Goal: Transaction & Acquisition: Purchase product/service

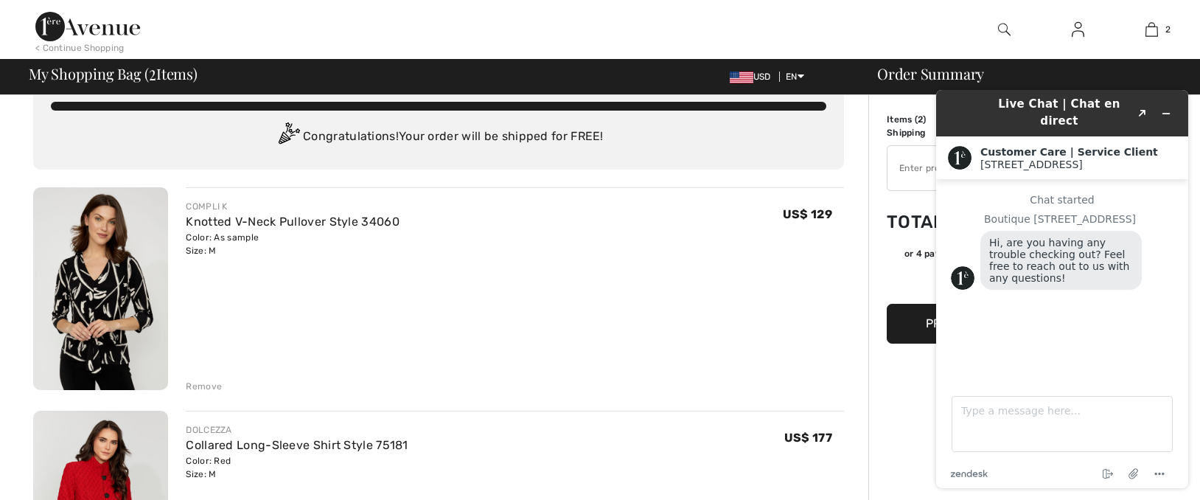
click at [1157, 468] on icon "Menu" at bounding box center [1160, 474] width 18 height 18
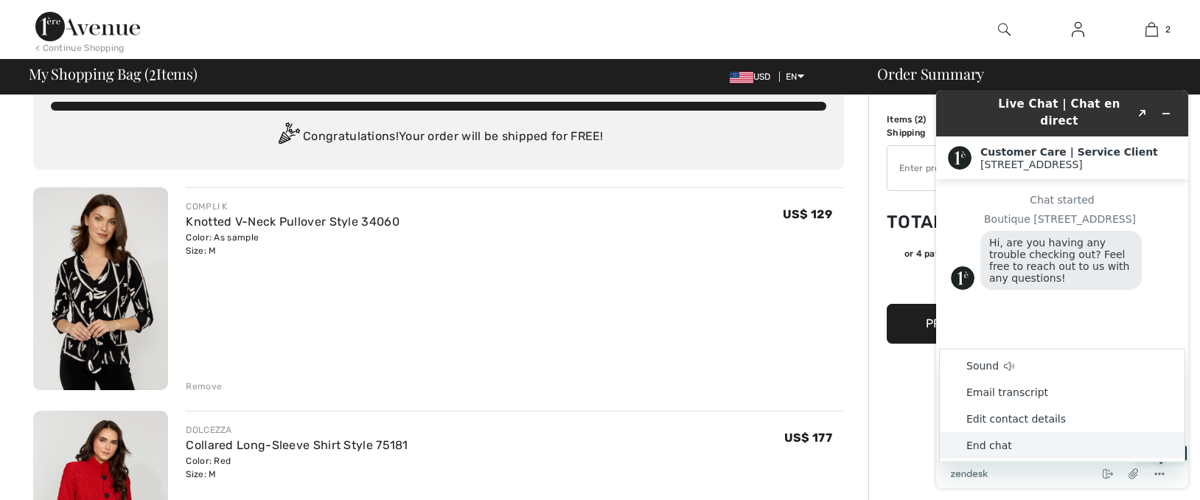
click at [984, 440] on li "End chat" at bounding box center [1062, 445] width 245 height 27
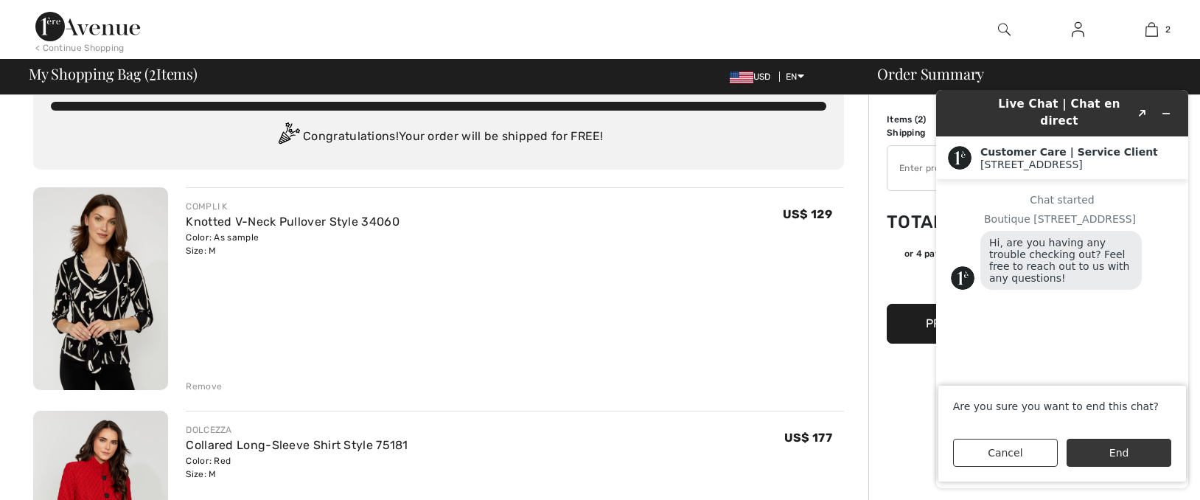
click at [1102, 450] on button "End" at bounding box center [1119, 453] width 105 height 28
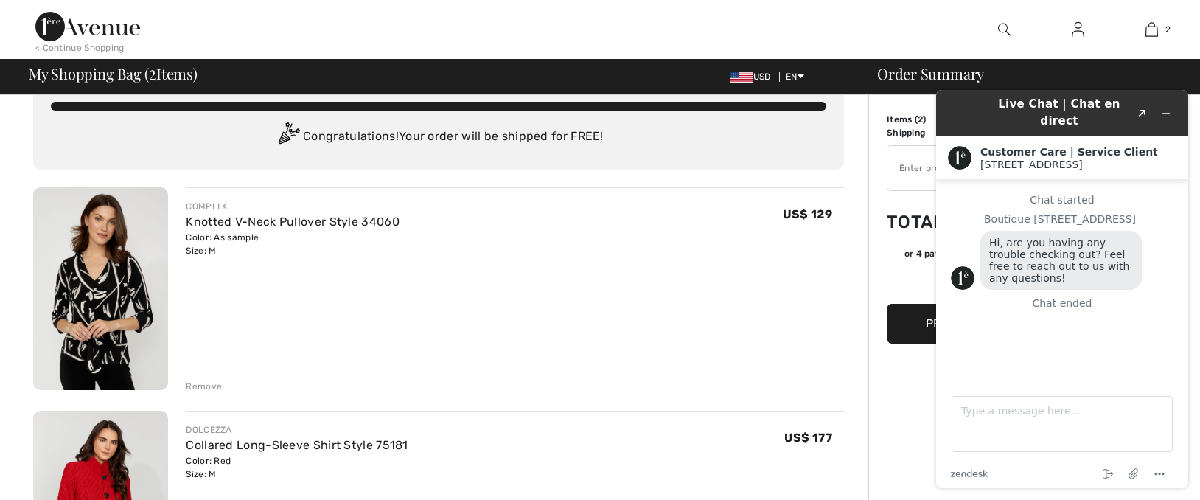
drag, startPoint x: 831, startPoint y: 34, endPoint x: 737, endPoint y: 38, distance: 94.4
click at [737, 38] on div "< Continue Shopping 2 Added to Bag Compli K Knotted V-neck Pullover Style 34060…" at bounding box center [600, 29] width 1200 height 59
click at [835, 272] on div "COMPLI K Knotted V-Neck Pullover Style 34060 Color: As sample Size: M Final Sal…" at bounding box center [515, 290] width 658 height 206
click at [1144, 103] on button "Created with Sketch." at bounding box center [1143, 113] width 24 height 21
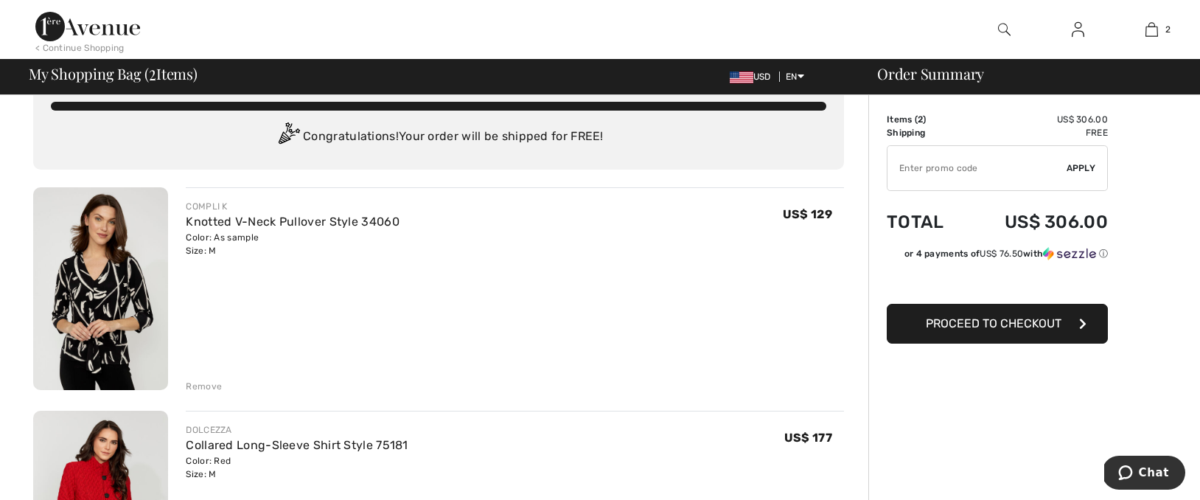
click at [969, 325] on span "Proceed to Checkout" at bounding box center [994, 323] width 136 height 14
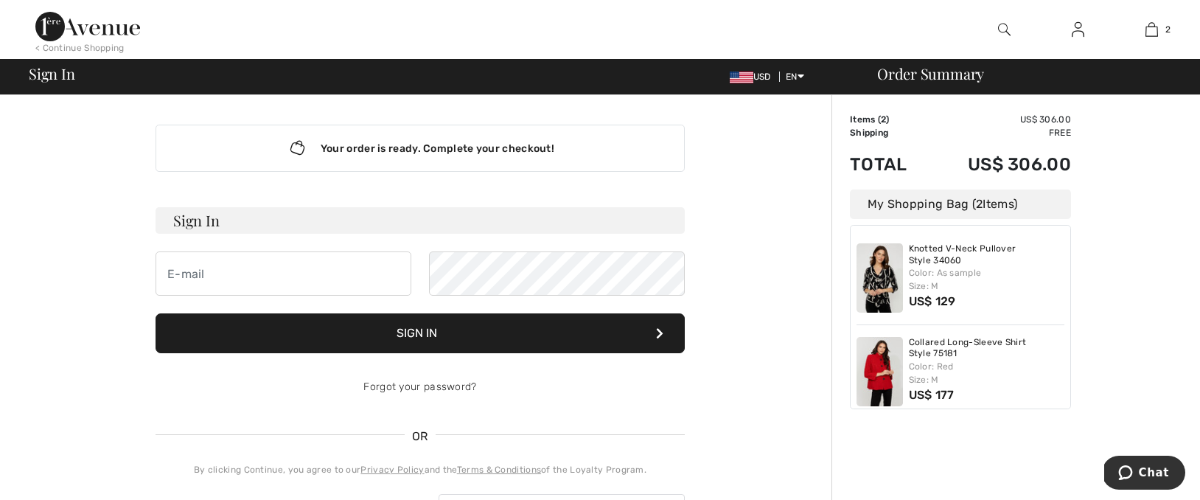
type input "[EMAIL_ADDRESS][DOMAIN_NAME]"
drag, startPoint x: 523, startPoint y: 330, endPoint x: 516, endPoint y: 321, distance: 11.5
click at [523, 330] on button "Sign In" at bounding box center [420, 333] width 529 height 40
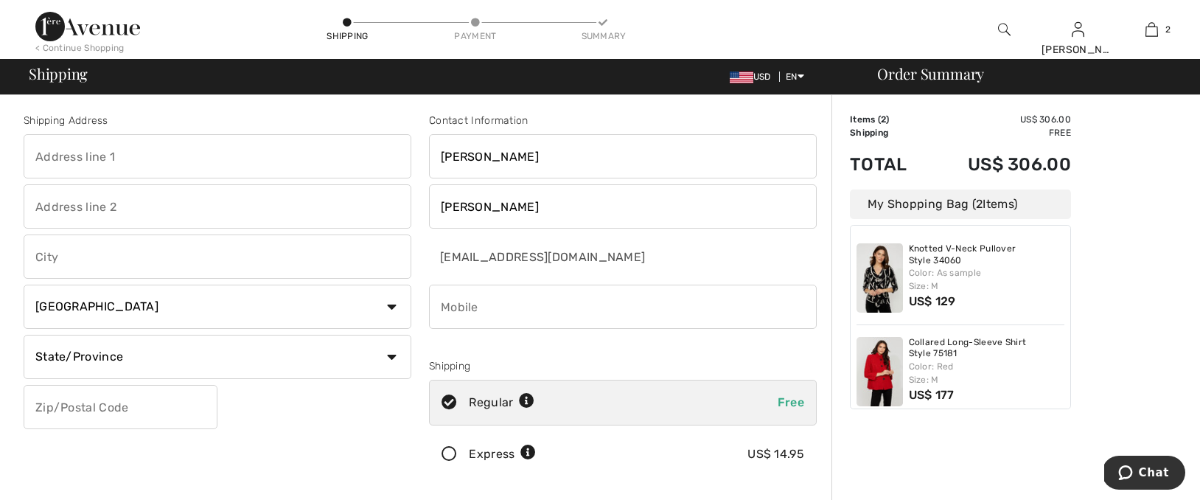
click at [137, 153] on input "text" at bounding box center [218, 156] width 388 height 44
type input "49 Newbridge Road"
type input "Sudbury"
select select "US"
select select "MA"
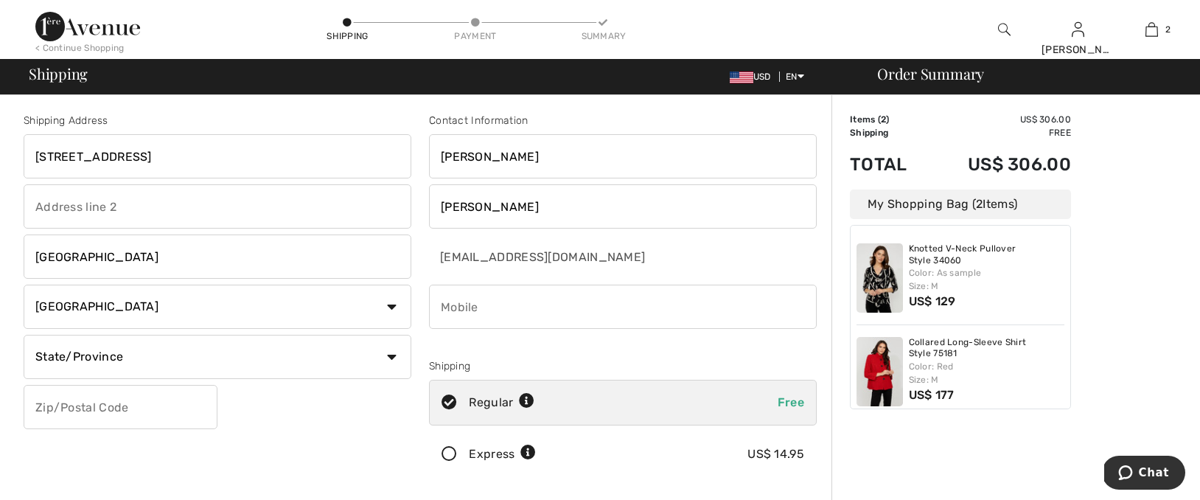
type input "01776"
type input "6179745721"
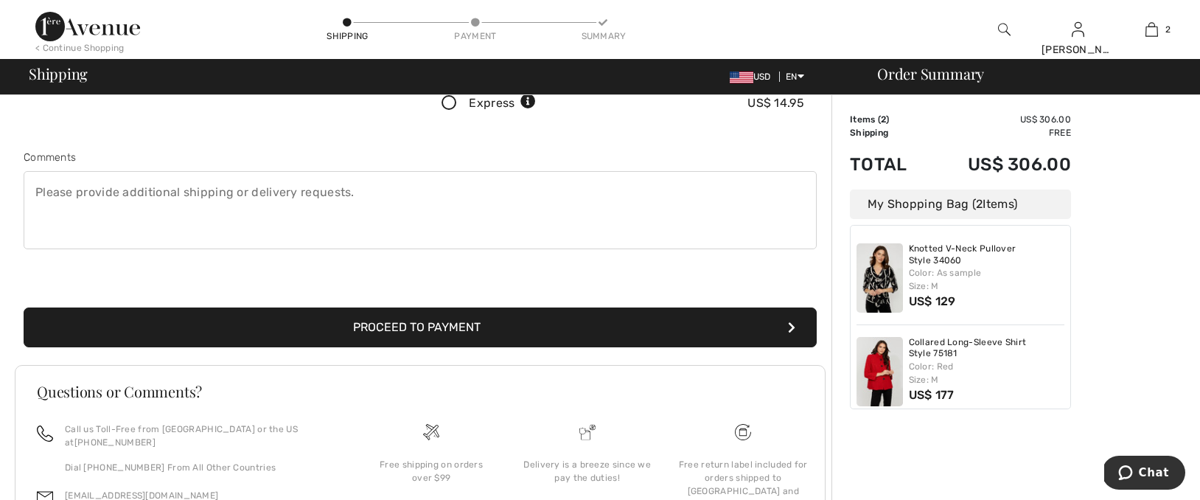
scroll to position [413, 0]
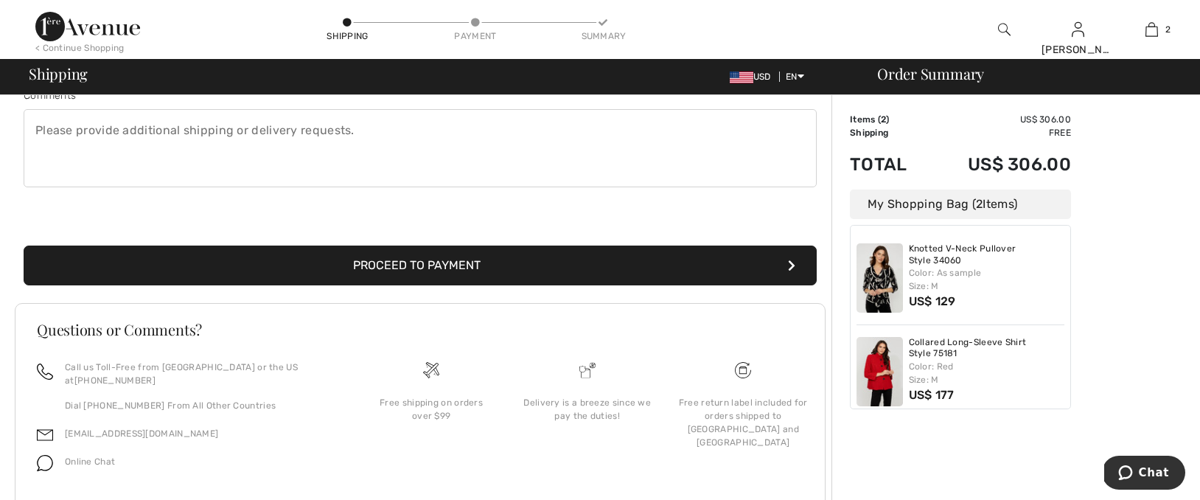
click at [490, 260] on button "Proceed to Payment" at bounding box center [420, 266] width 793 height 40
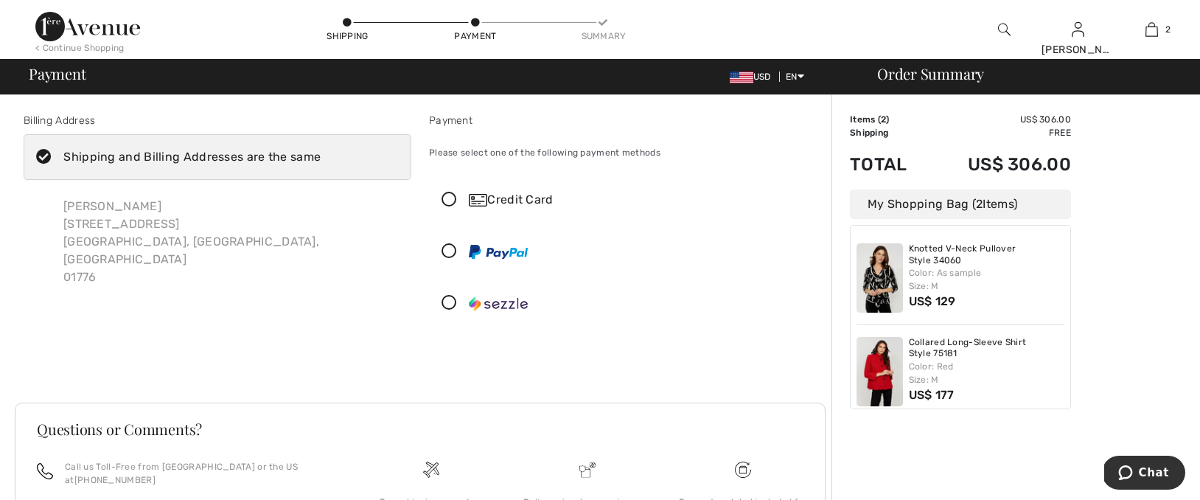
click at [450, 198] on icon at bounding box center [449, 199] width 39 height 15
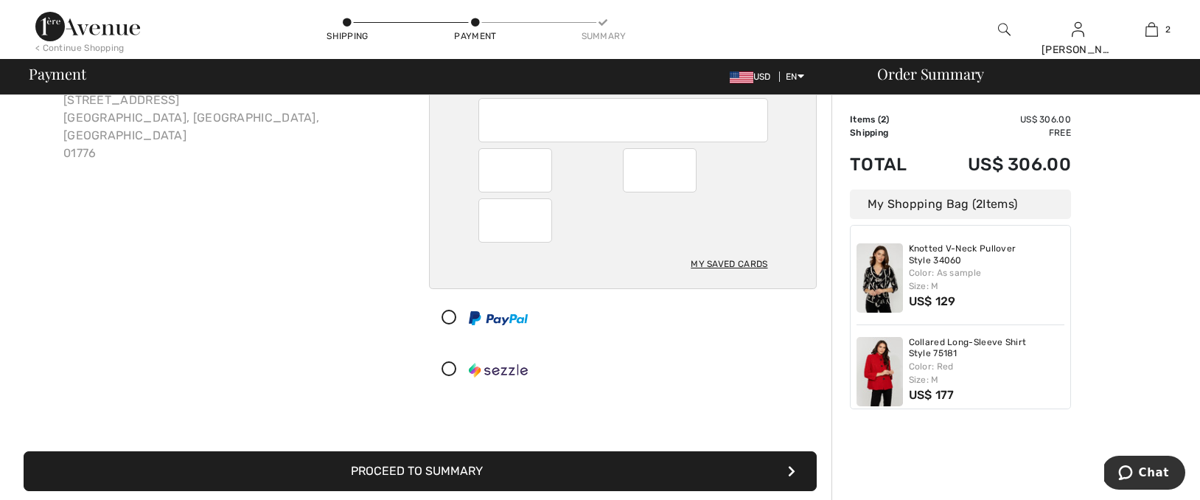
scroll to position [167, 0]
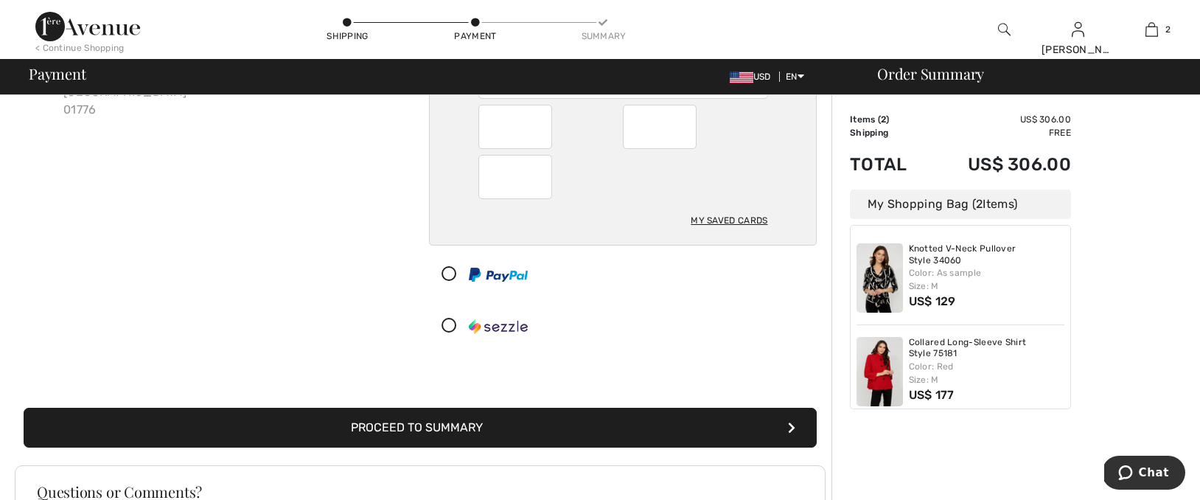
click at [517, 423] on button "Proceed to Summary" at bounding box center [420, 428] width 793 height 40
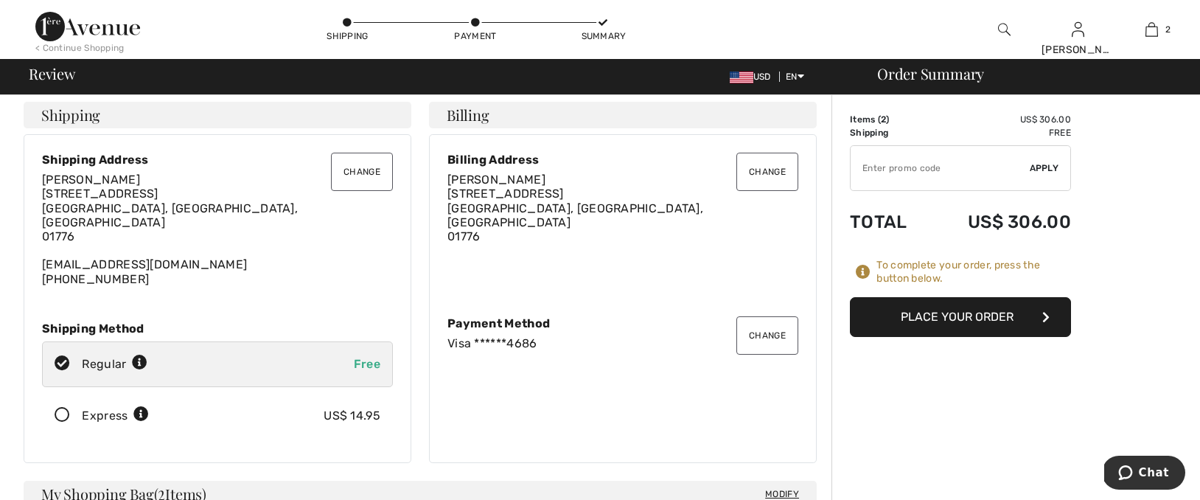
scroll to position [6, 0]
click at [901, 316] on button "Place Your Order" at bounding box center [960, 317] width 221 height 40
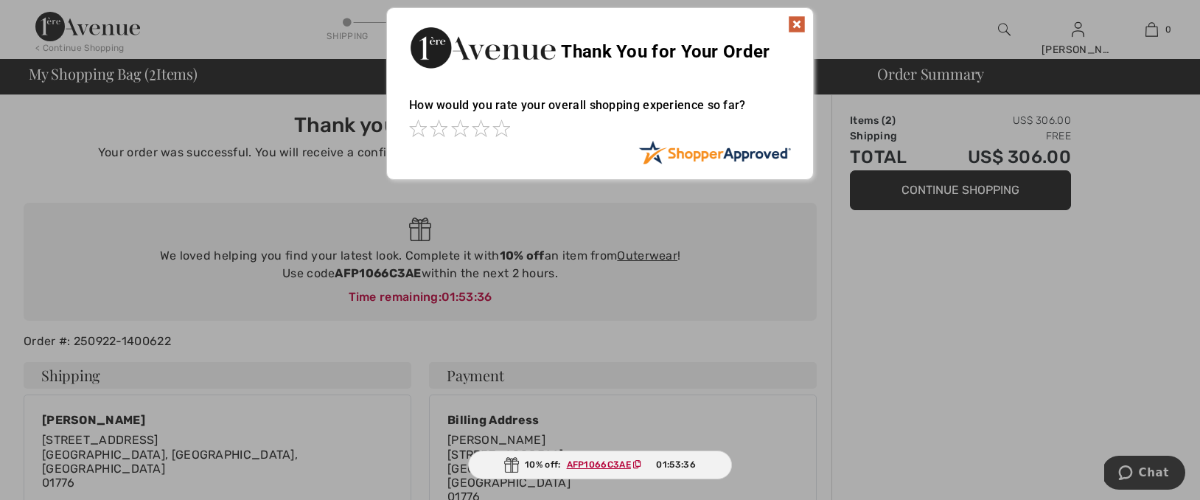
click at [794, 21] on img at bounding box center [797, 24] width 18 height 18
